Goal: Information Seeking & Learning: Learn about a topic

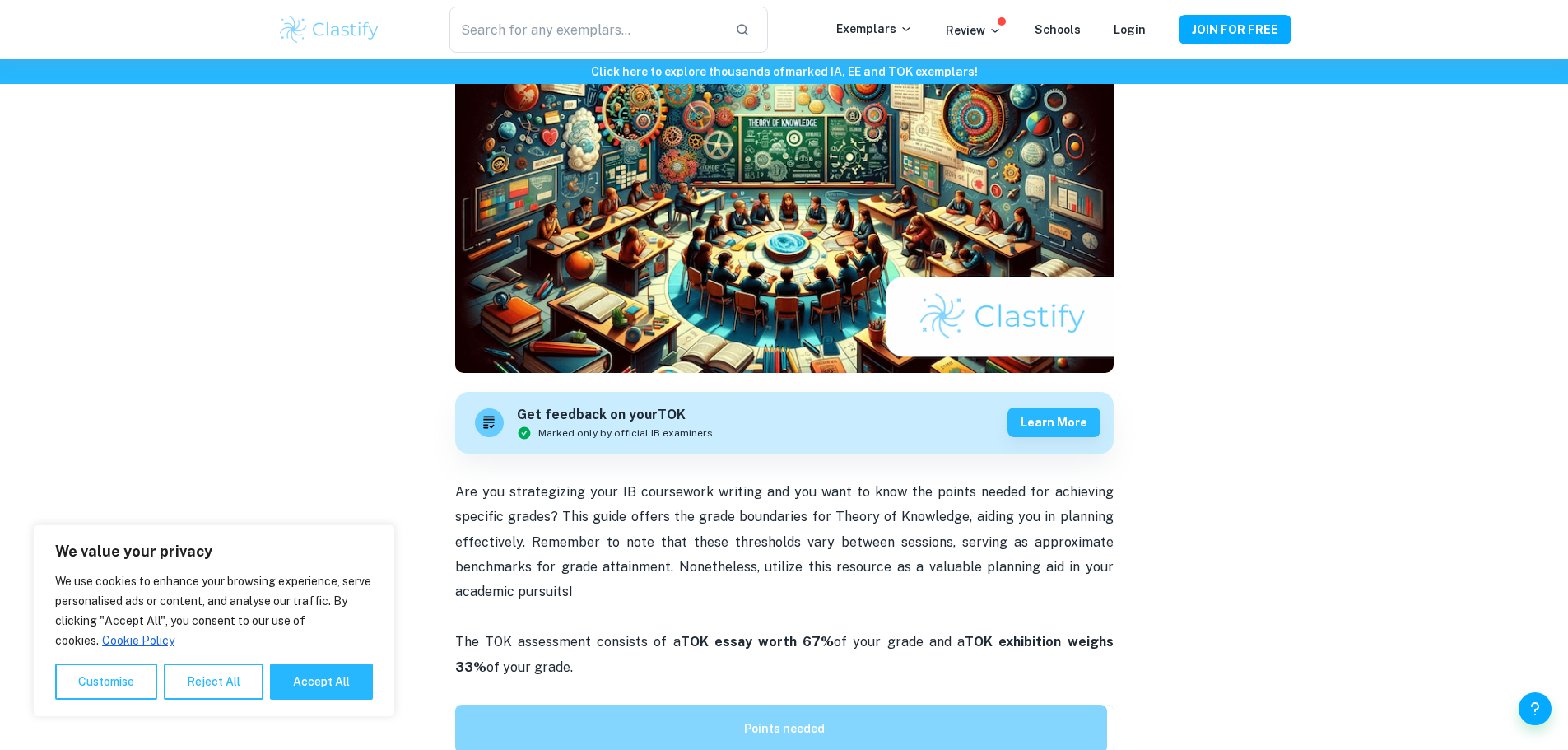
scroll to position [576, 0]
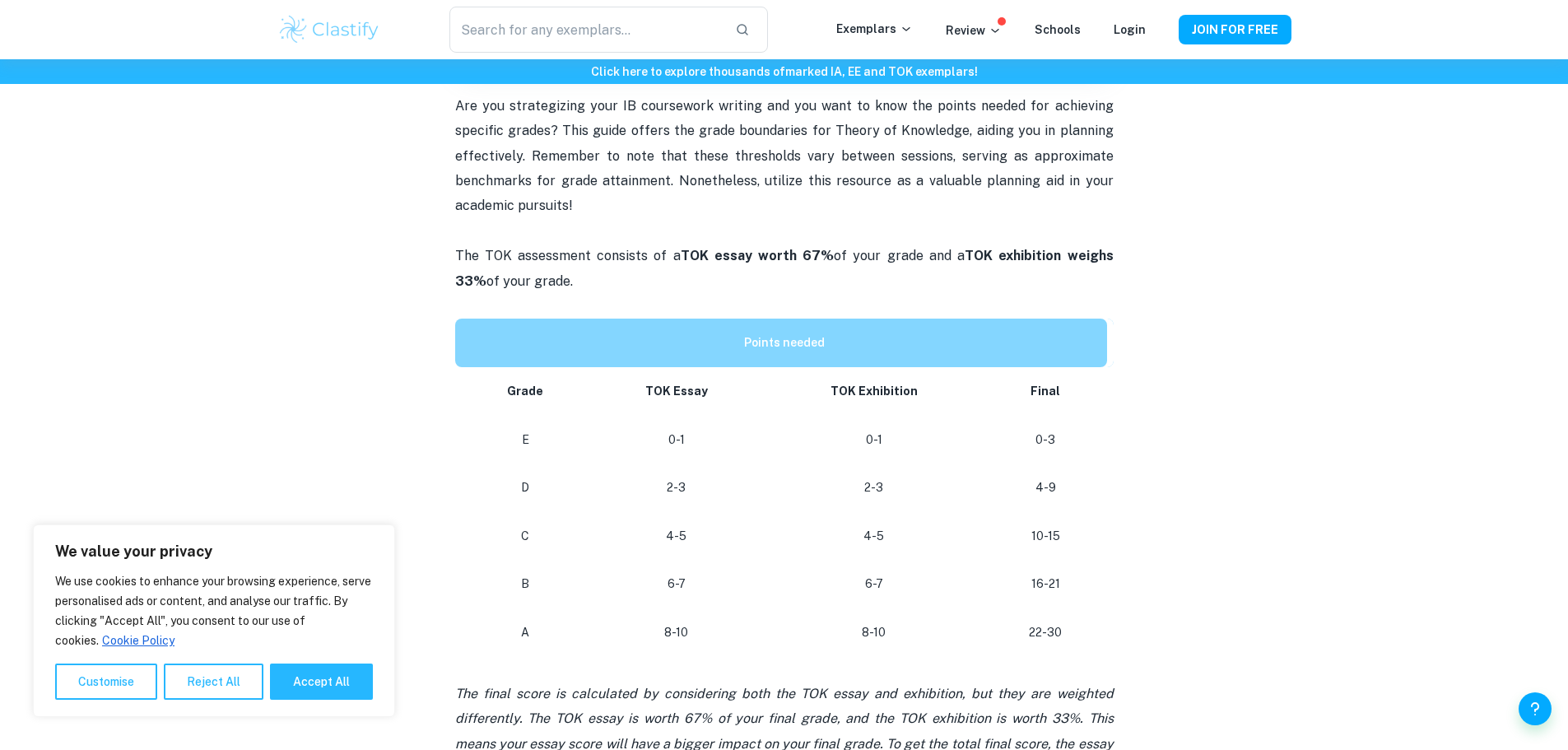
click at [956, 253] on strong "TOK exhibition weighs 33%" at bounding box center [784, 268] width 659 height 40
drag, startPoint x: 956, startPoint y: 253, endPoint x: 1000, endPoint y: 277, distance: 50.1
click at [1000, 277] on p "The TOK assessment consists of a TOK essay worth 67% of your grade and a TOK ex…" at bounding box center [784, 281] width 659 height 75
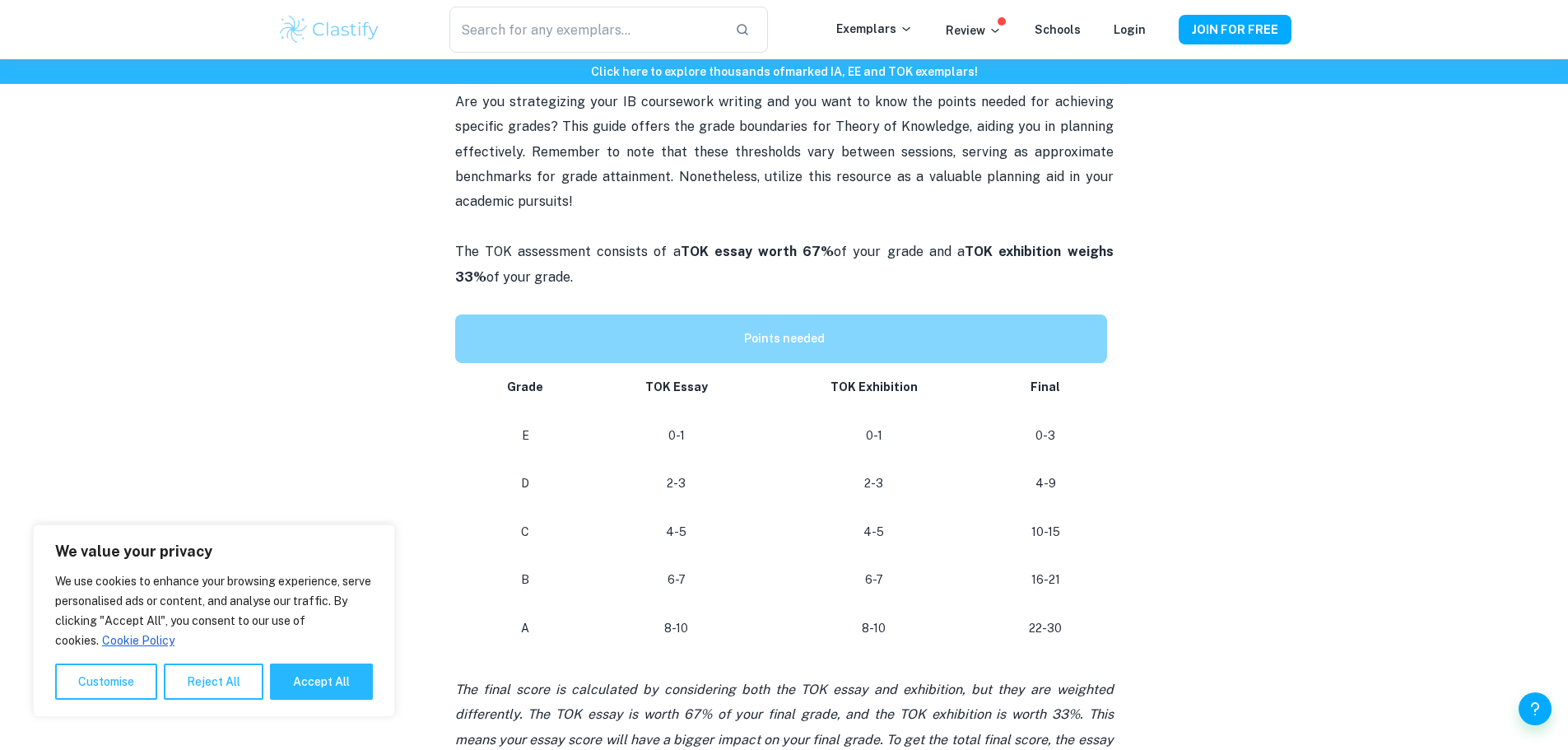
scroll to position [659, 0]
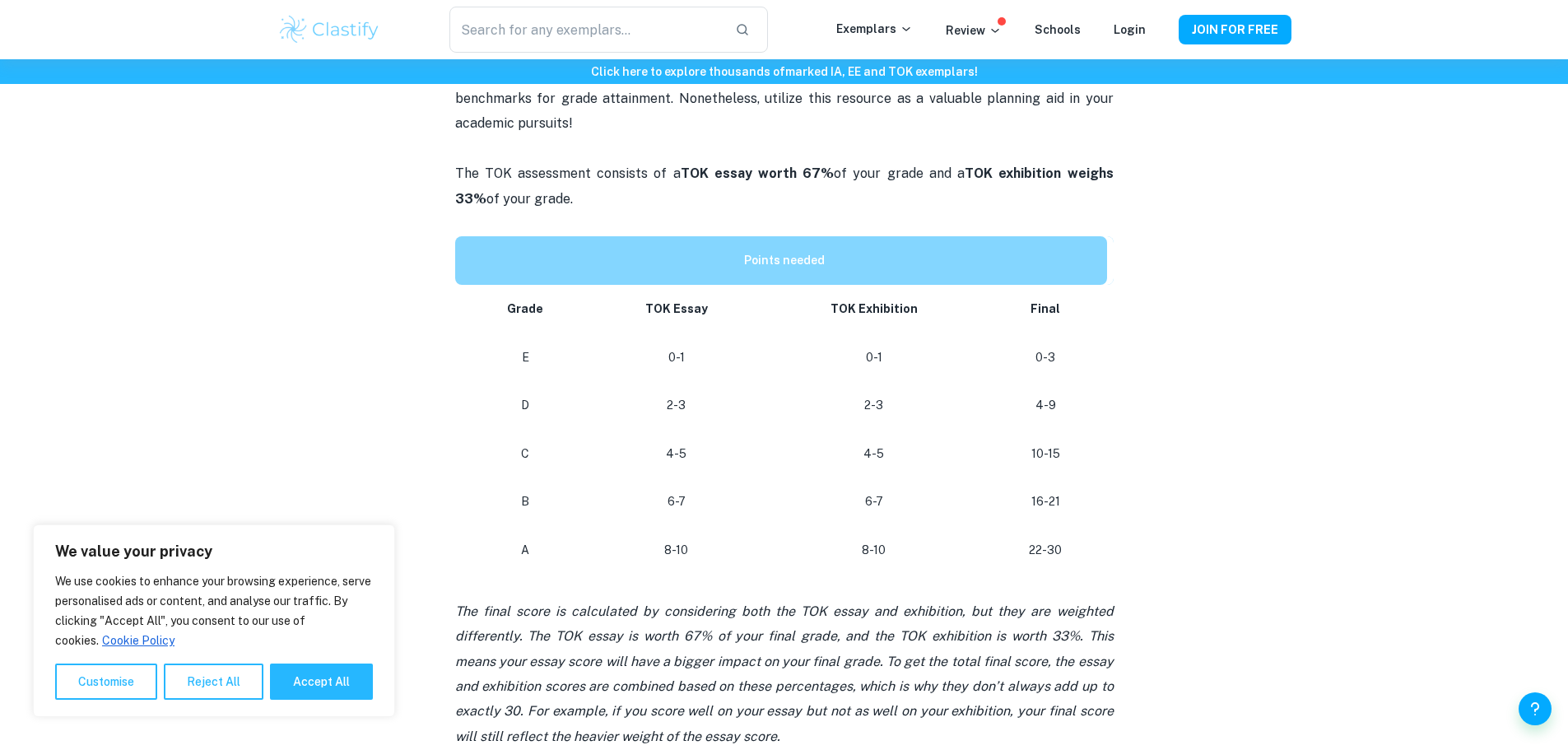
click at [462, 174] on p "The TOK assessment consists of a TOK essay worth 67% of your grade and a TOK ex…" at bounding box center [784, 198] width 659 height 75
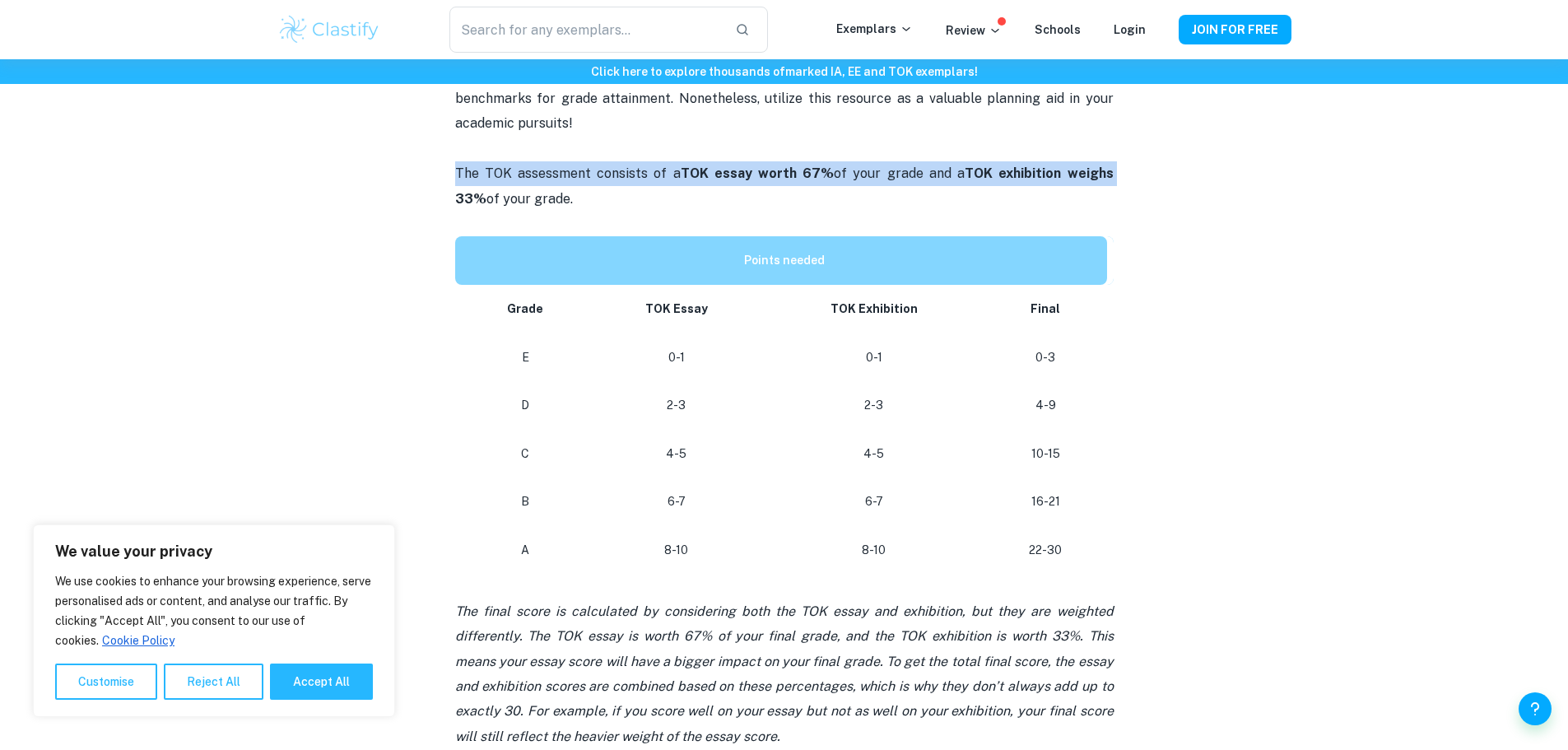
drag, startPoint x: 462, startPoint y: 173, endPoint x: 1046, endPoint y: 186, distance: 584.1
click at [1046, 186] on p "The TOK assessment consists of a TOK essay worth 67% of your grade and a TOK ex…" at bounding box center [784, 198] width 659 height 75
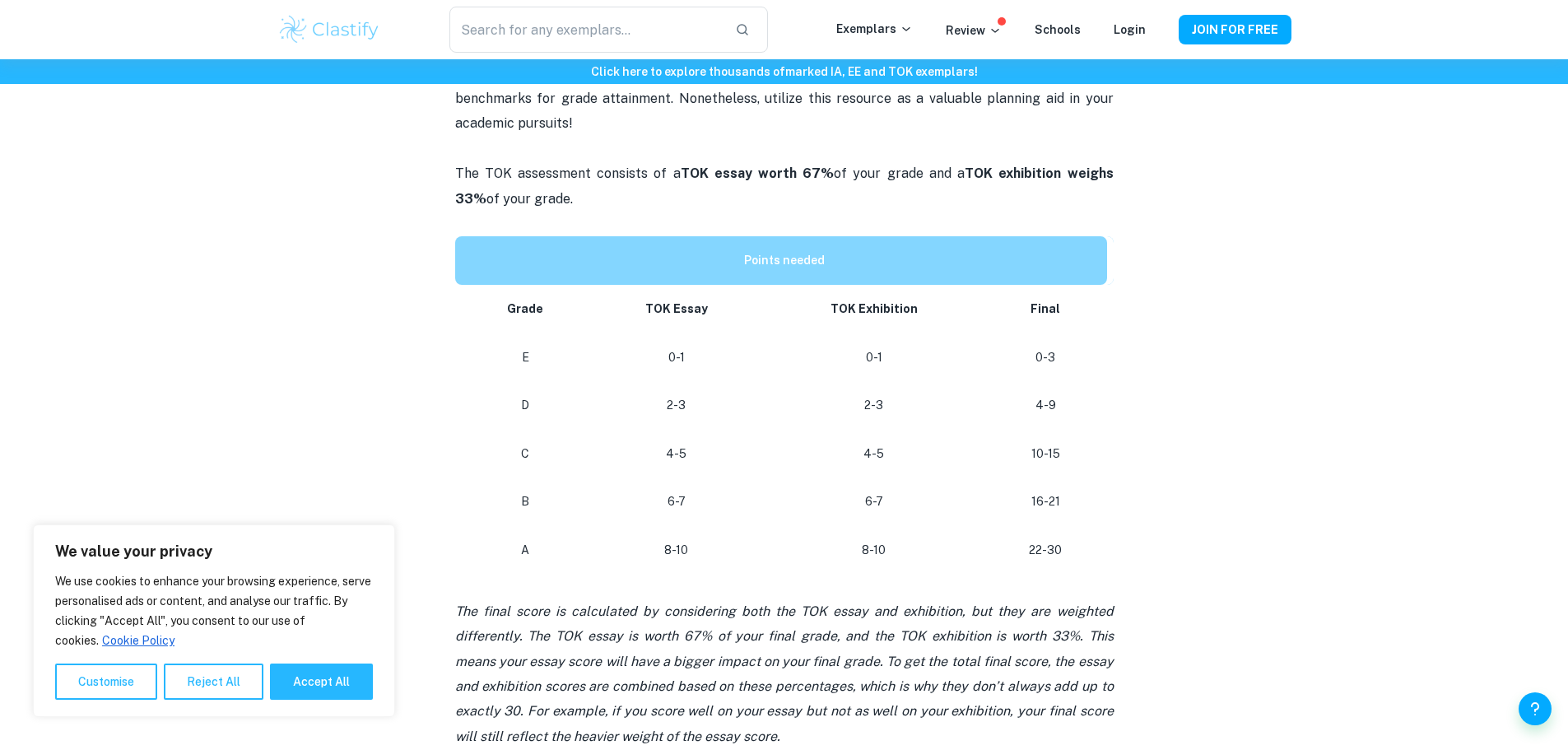
click at [1053, 193] on p "The TOK assessment consists of a TOK essay worth 67% of your grade and a TOK ex…" at bounding box center [784, 198] width 659 height 75
click at [461, 170] on p "The TOK assessment consists of a TOK essay worth 67% of your grade and a TOK ex…" at bounding box center [784, 198] width 659 height 75
drag, startPoint x: 461, startPoint y: 170, endPoint x: 838, endPoint y: 192, distance: 377.6
click at [783, 181] on p "The TOK assessment consists of a TOK essay worth 67% of your grade and a TOK ex…" at bounding box center [784, 198] width 659 height 75
click at [917, 209] on p "The TOK assessment consists of a TOK essay worth 67% of your grade and a TOK ex…" at bounding box center [784, 198] width 659 height 75
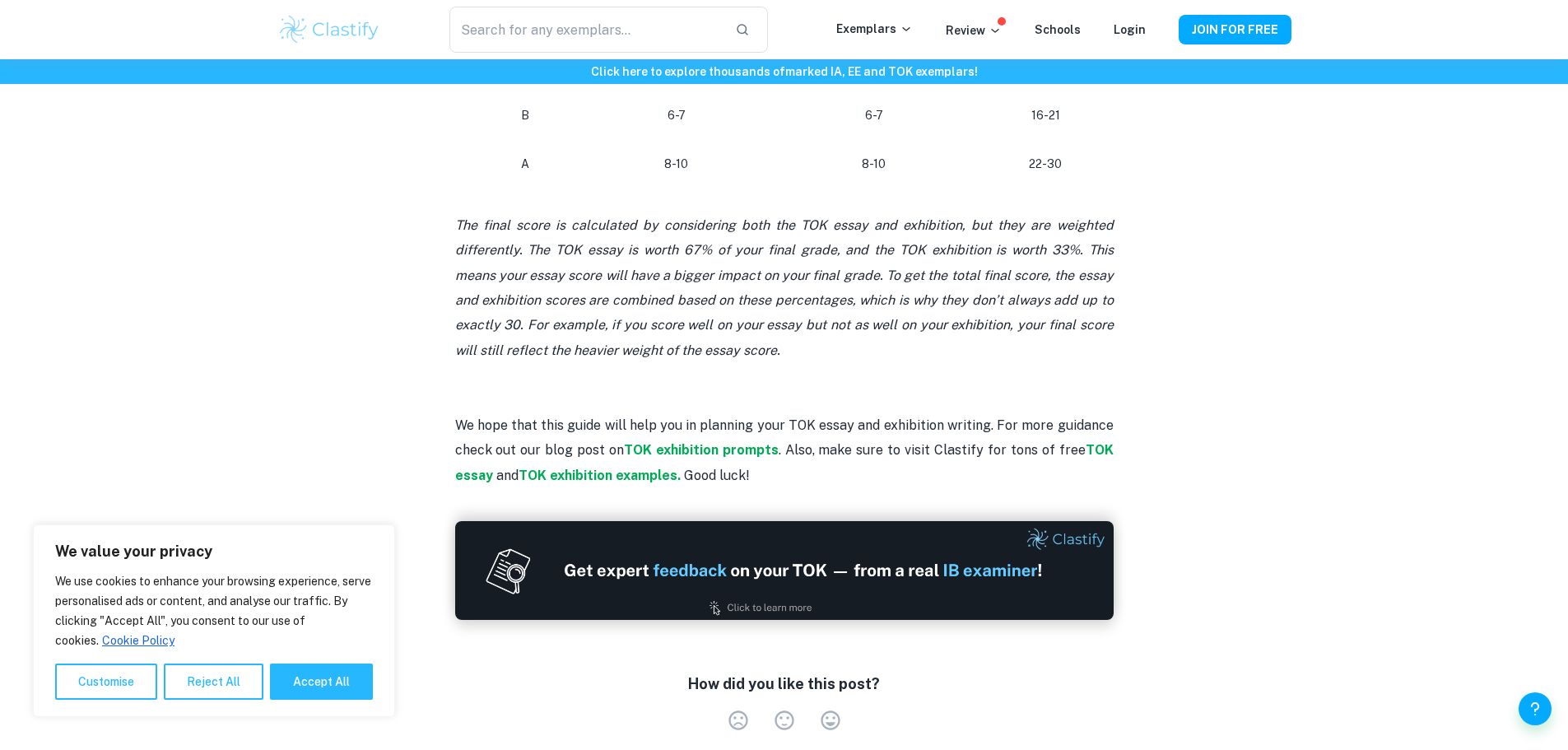
scroll to position [1071, 0]
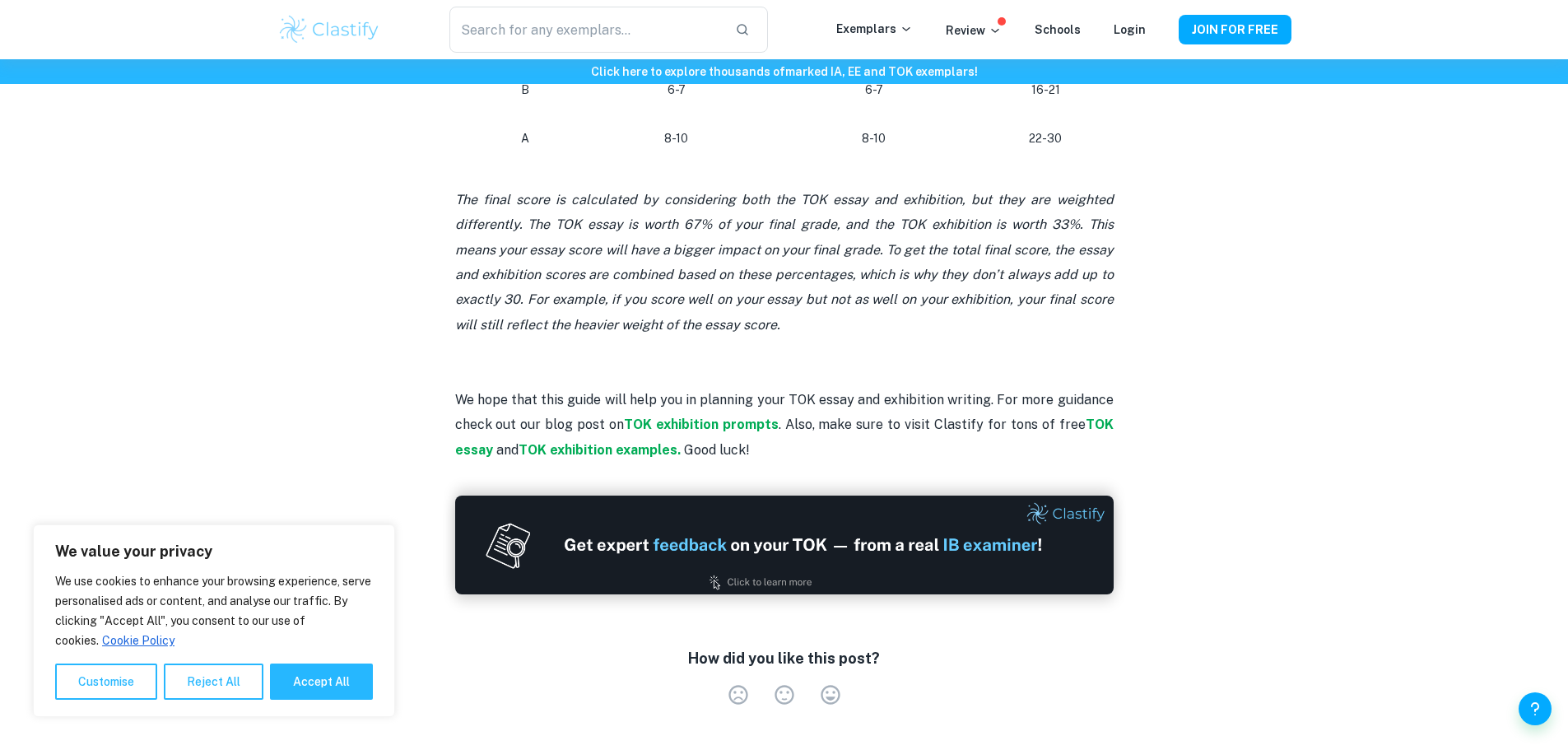
click at [685, 257] on icon "The final score is calculated by considering both the TOK essay and exhibition,…" at bounding box center [784, 262] width 659 height 141
click at [480, 200] on icon "The final score is calculated by considering both the TOK essay and exhibition,…" at bounding box center [784, 262] width 659 height 141
drag, startPoint x: 480, startPoint y: 200, endPoint x: 688, endPoint y: 202, distance: 208.0
click at [688, 202] on icon "The final score is calculated by considering both the TOK essay and exhibition,…" at bounding box center [784, 262] width 659 height 141
click at [832, 205] on icon "The final score is calculated by considering both the TOK essay and exhibition,…" at bounding box center [784, 262] width 659 height 141
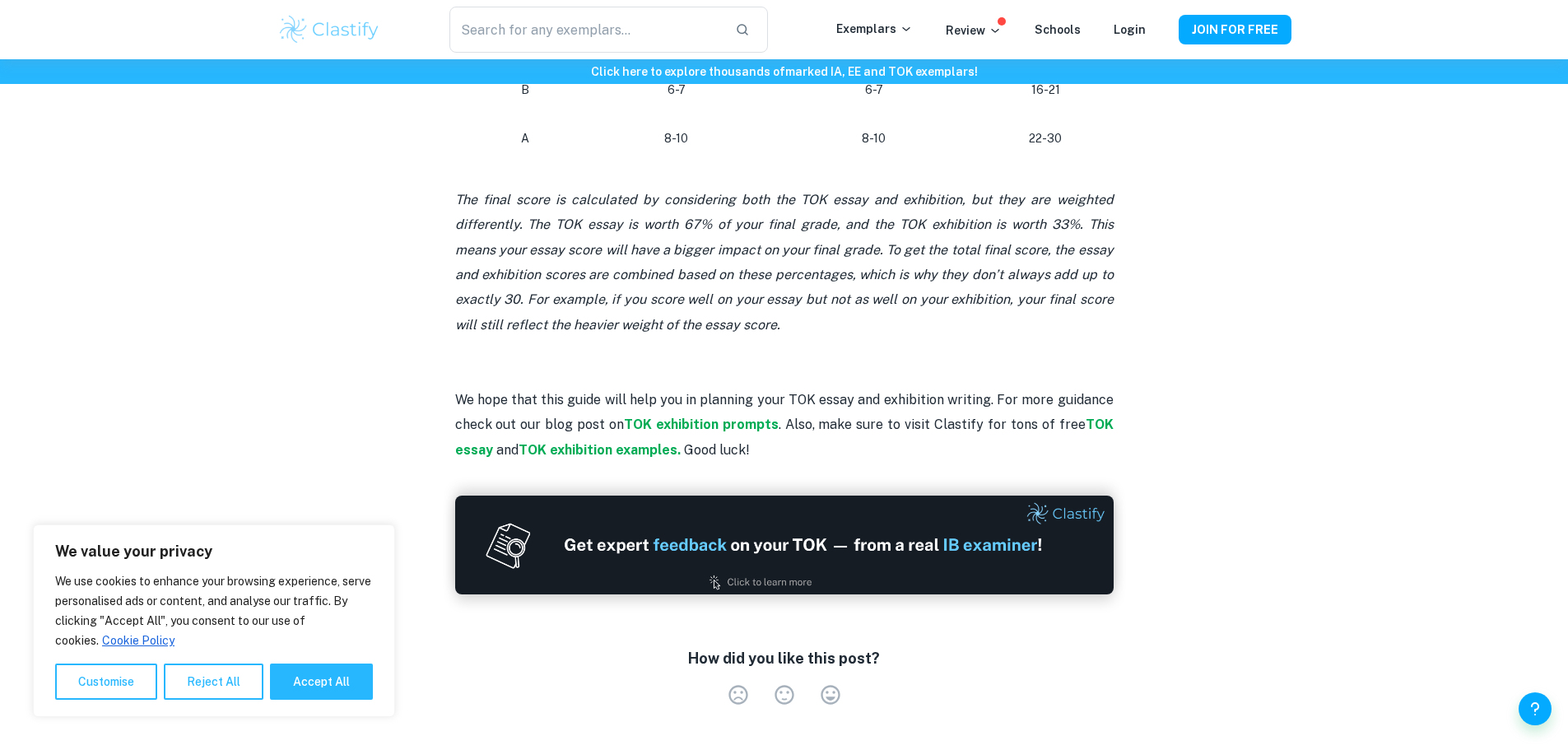
click at [469, 192] on icon "The final score is calculated by considering both the TOK essay and exhibition,…" at bounding box center [784, 262] width 659 height 141
